Goal: Transaction & Acquisition: Obtain resource

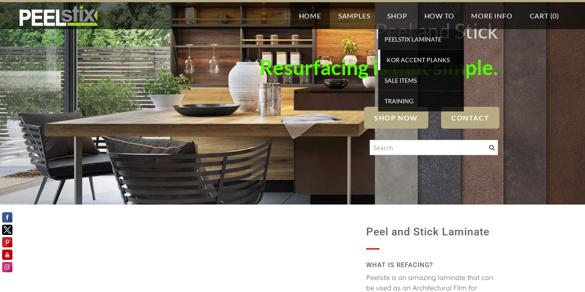
click at [446, 54] on span "KOR Accent Planks" at bounding box center [421, 60] width 79 height 12
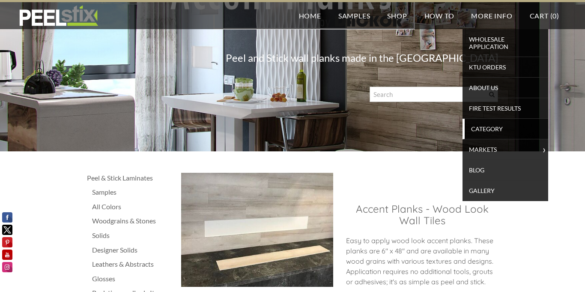
click at [497, 122] on link "Category" at bounding box center [505, 129] width 86 height 21
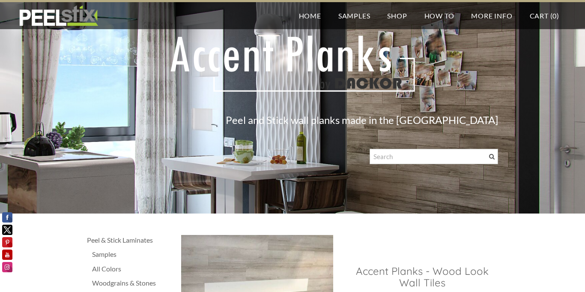
scroll to position [17, 0]
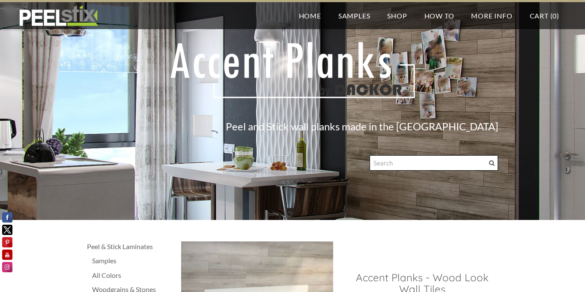
click at [407, 163] on input "Search" at bounding box center [434, 162] width 128 height 15
type input "doors"
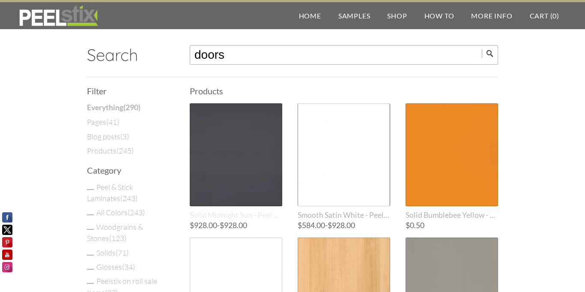
click at [244, 141] on div at bounding box center [236, 154] width 92 height 103
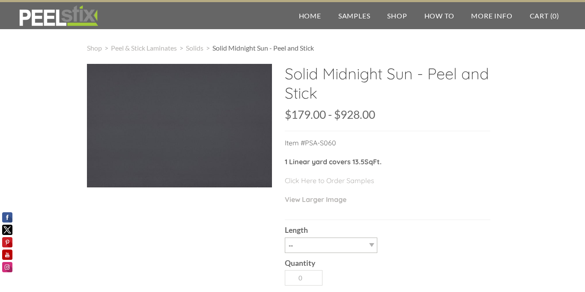
click at [380, 191] on p "Click Here to Order Samples" at bounding box center [388, 184] width 206 height 19
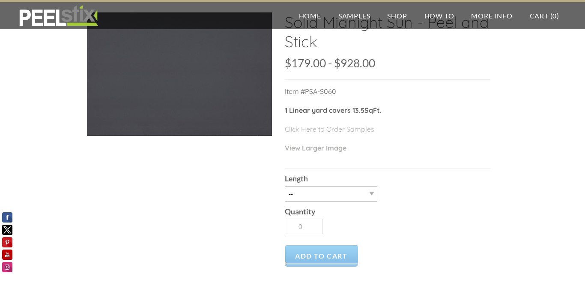
scroll to position [69, 0]
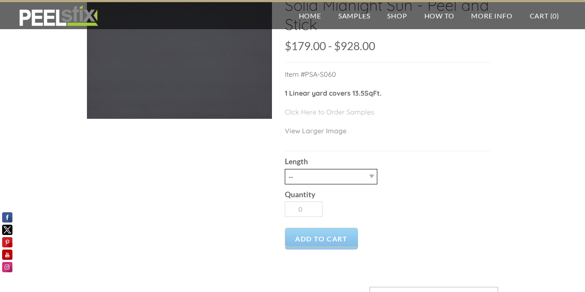
click at [370, 176] on select "-- 3LY 10LY 15LY 30LY" at bounding box center [331, 176] width 92 height 15
